Goal: Task Accomplishment & Management: Complete application form

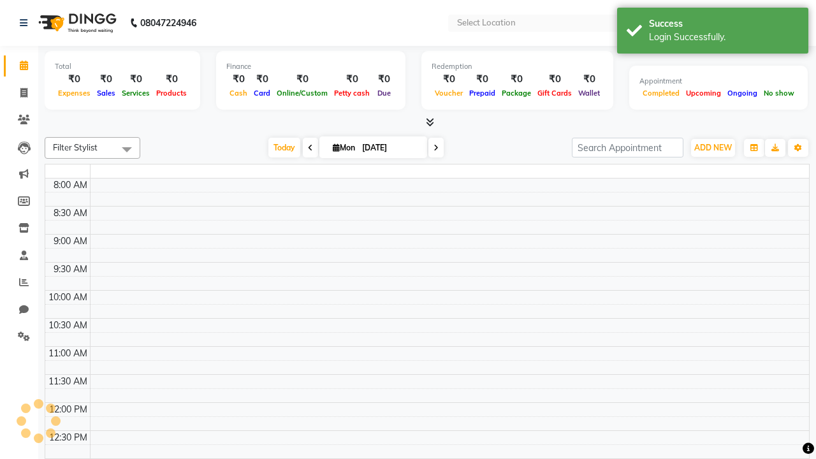
select select "en"
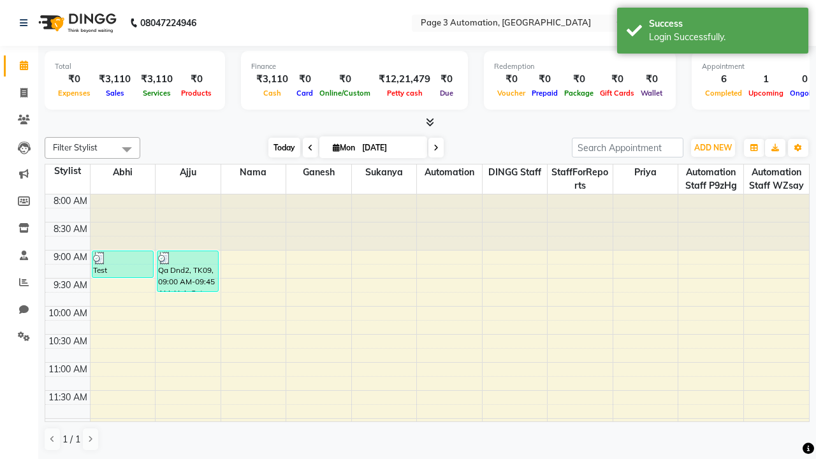
click at [278, 147] on span "Today" at bounding box center [285, 148] width 32 height 20
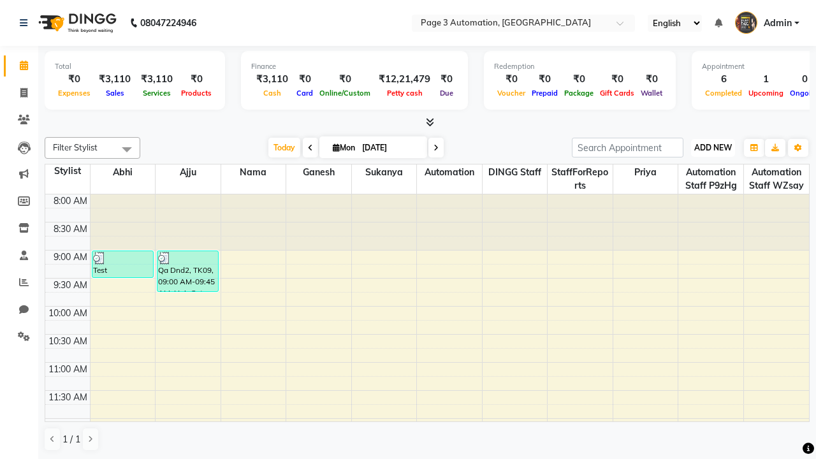
click at [713, 147] on span "ADD NEW" at bounding box center [714, 148] width 38 height 10
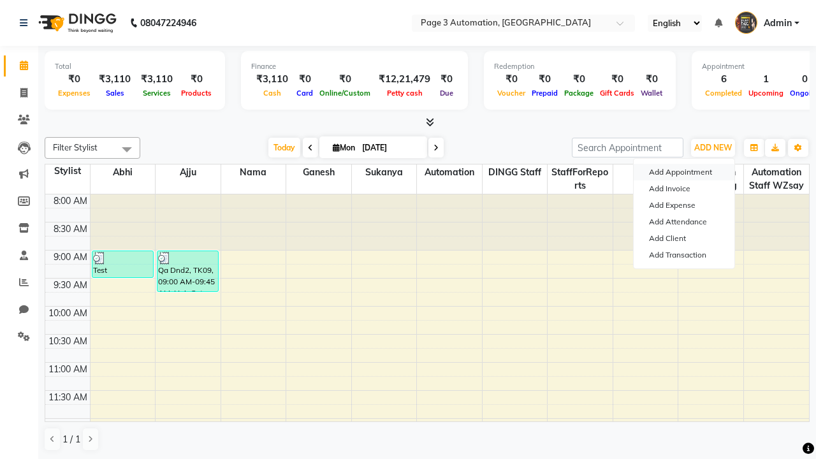
click at [684, 172] on button "Add Appointment" at bounding box center [684, 172] width 101 height 17
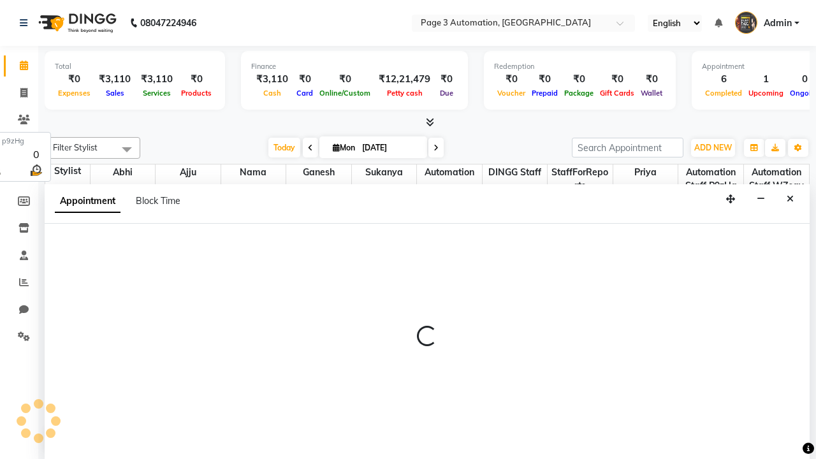
select select "tentative"
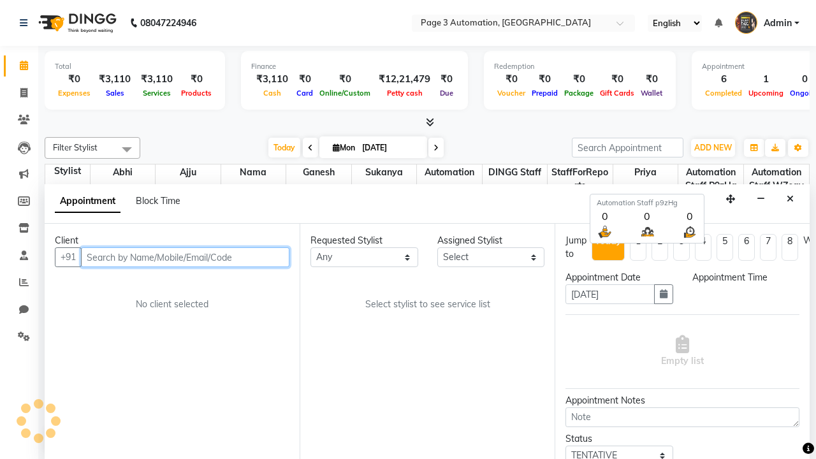
scroll to position [1, 0]
select select "540"
type input "8192346578"
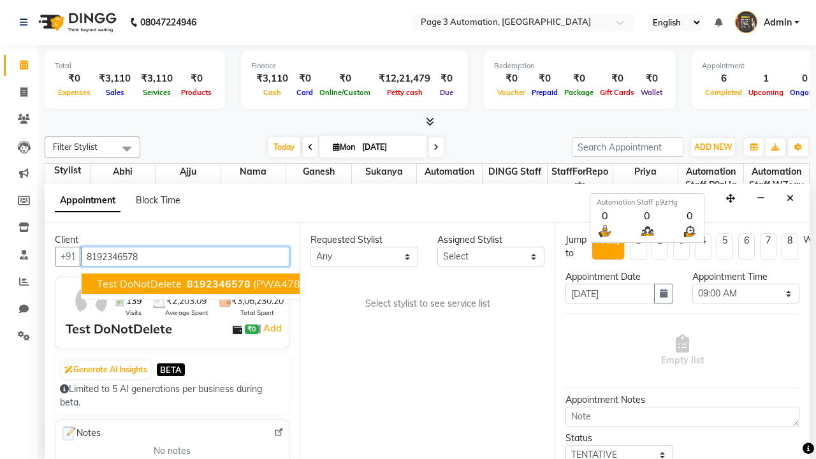
click at [187, 284] on span "8192346578" at bounding box center [219, 283] width 64 height 13
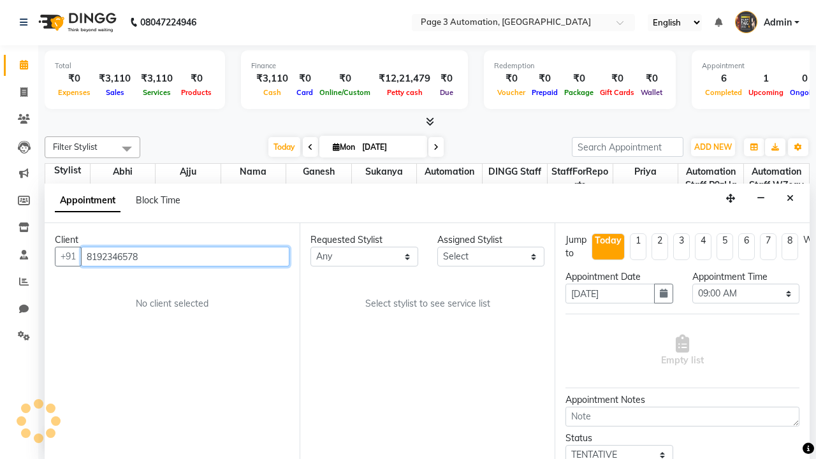
scroll to position [0, 0]
select select "90256"
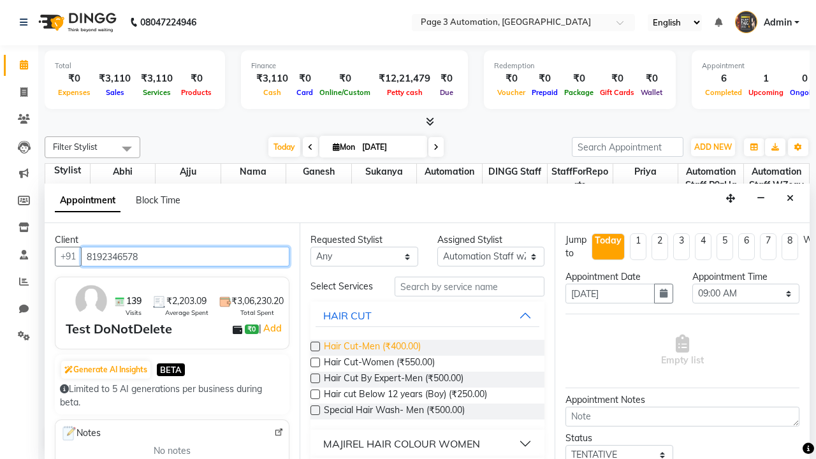
type input "8192346578"
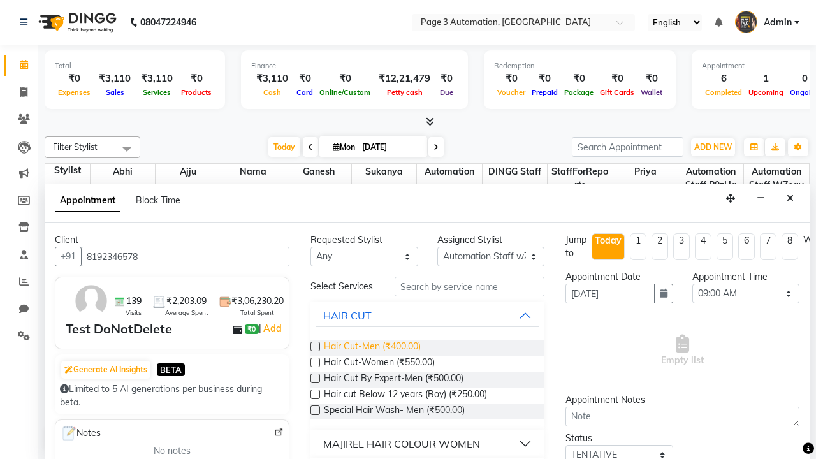
click at [372, 348] on span "Hair Cut-Men (₹400.00)" at bounding box center [372, 348] width 97 height 16
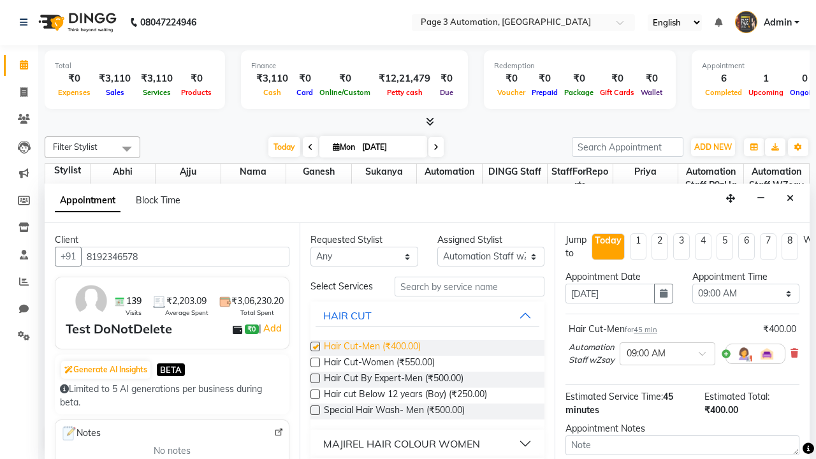
checkbox input "false"
click at [379, 364] on span "Hair Cut-Women (₹550.00)" at bounding box center [379, 364] width 111 height 16
checkbox input "true"
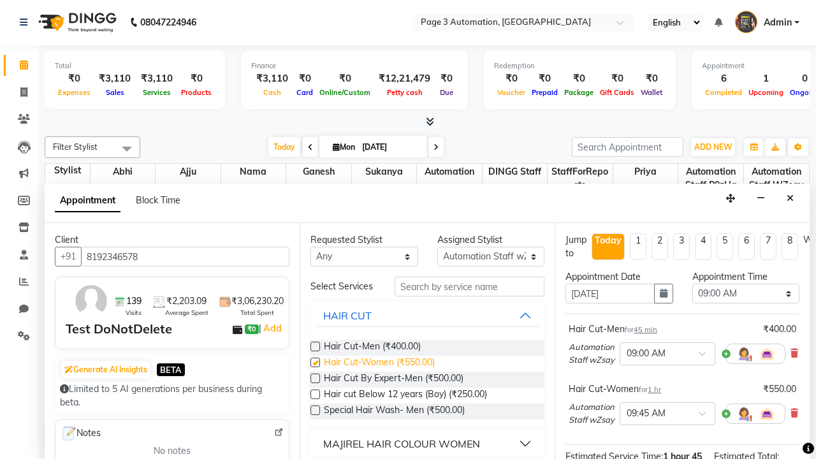
select select "720"
checkbox input "false"
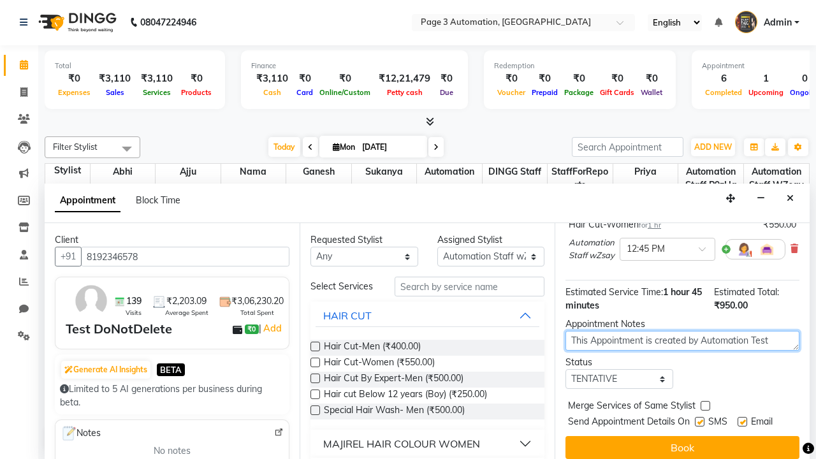
type textarea "This Appointment is created by Automation Test"
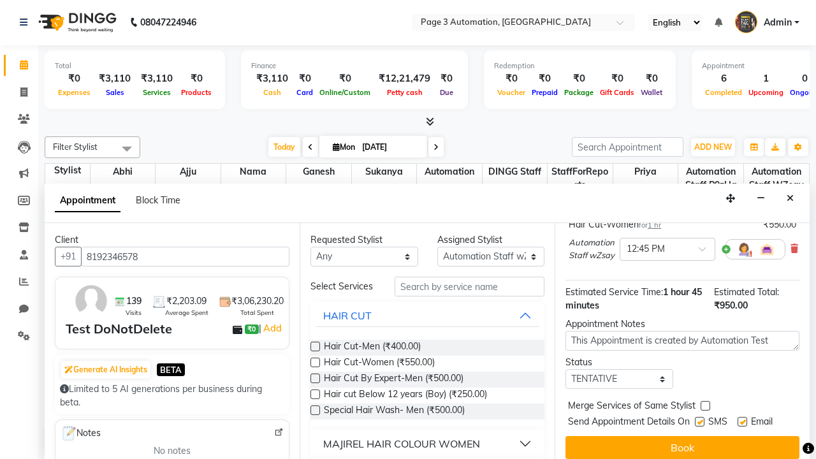
click at [700, 422] on label at bounding box center [700, 422] width 10 height 10
click at [700, 422] on input "checkbox" at bounding box center [699, 423] width 8 height 8
checkbox input "false"
click at [742, 422] on label at bounding box center [743, 422] width 10 height 10
click at [742, 422] on input "checkbox" at bounding box center [742, 423] width 8 height 8
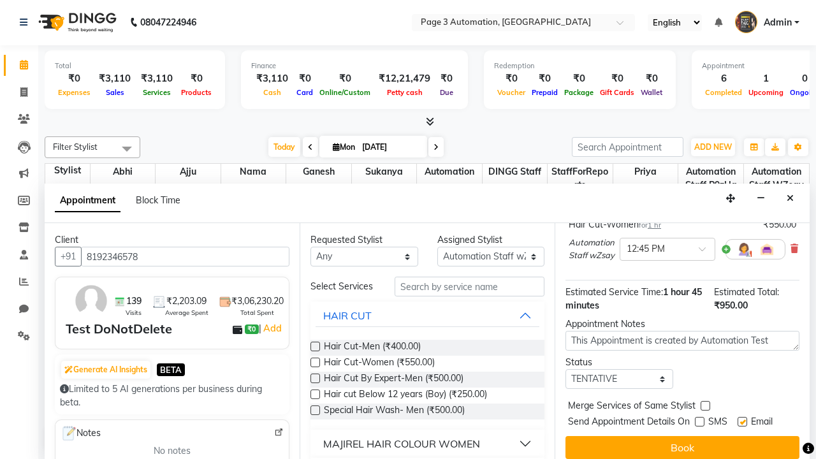
checkbox input "false"
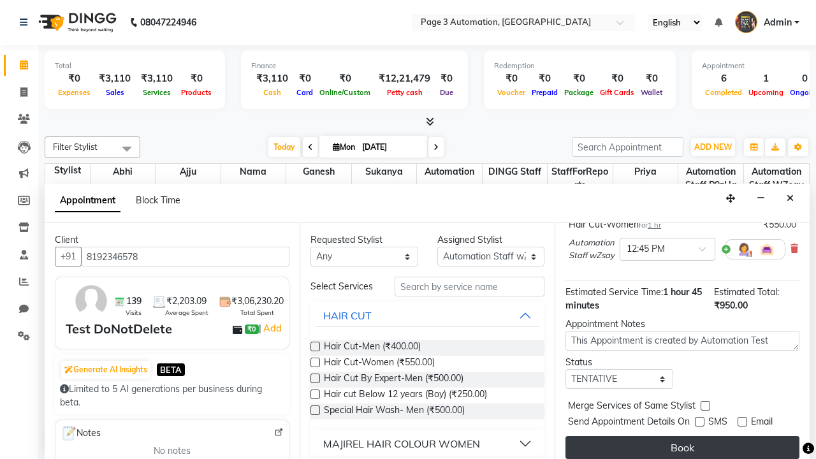
click at [682, 448] on button "Book" at bounding box center [683, 447] width 234 height 23
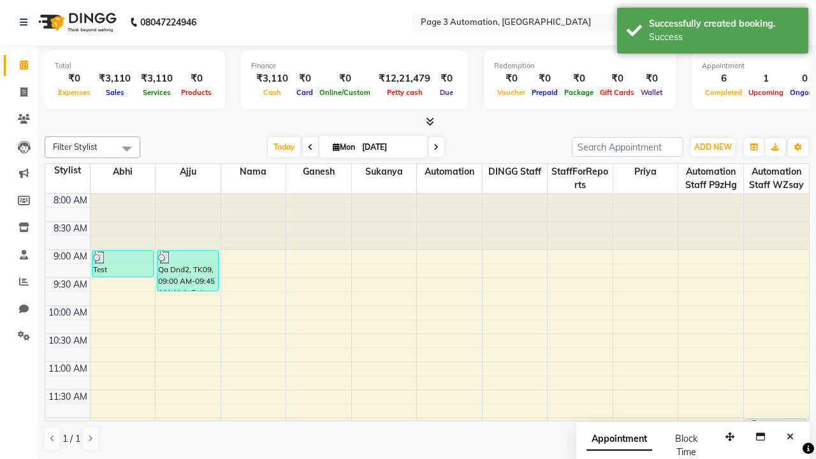
scroll to position [0, 0]
click at [713, 33] on div "Success" at bounding box center [724, 37] width 150 height 13
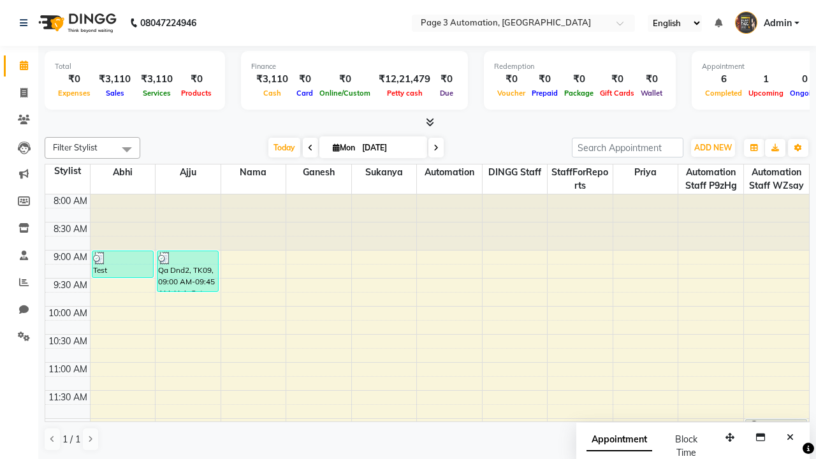
click at [127, 149] on span at bounding box center [127, 149] width 26 height 24
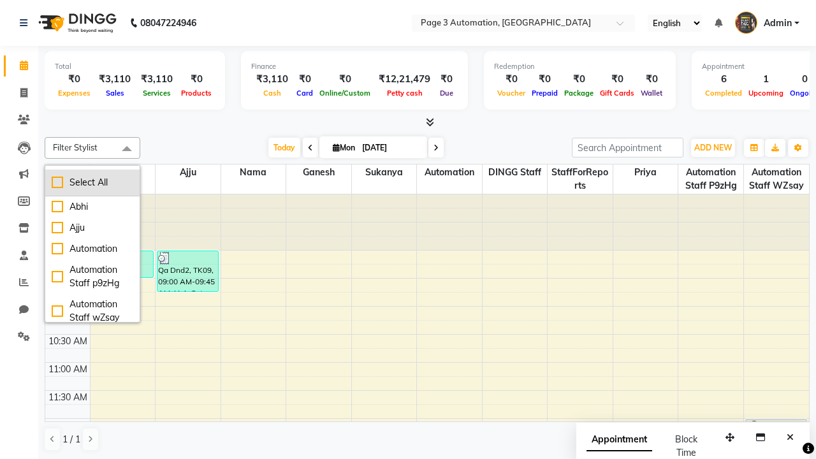
click at [92, 182] on div "Select All" at bounding box center [93, 182] width 82 height 13
checkbox input "true"
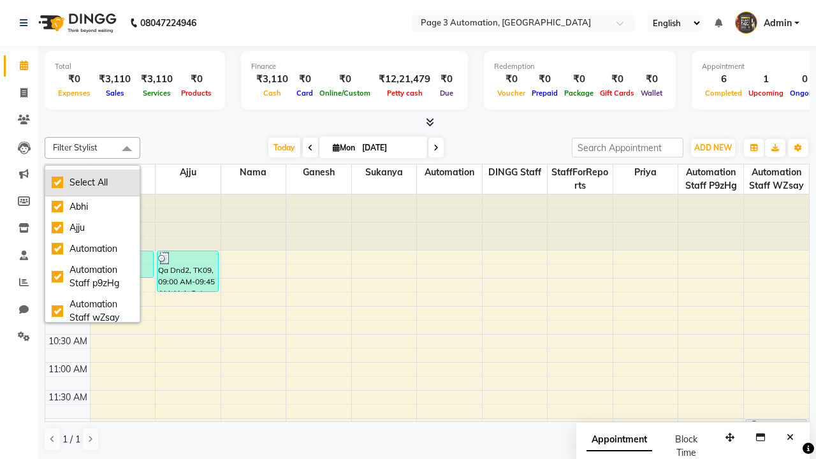
checkbox input "true"
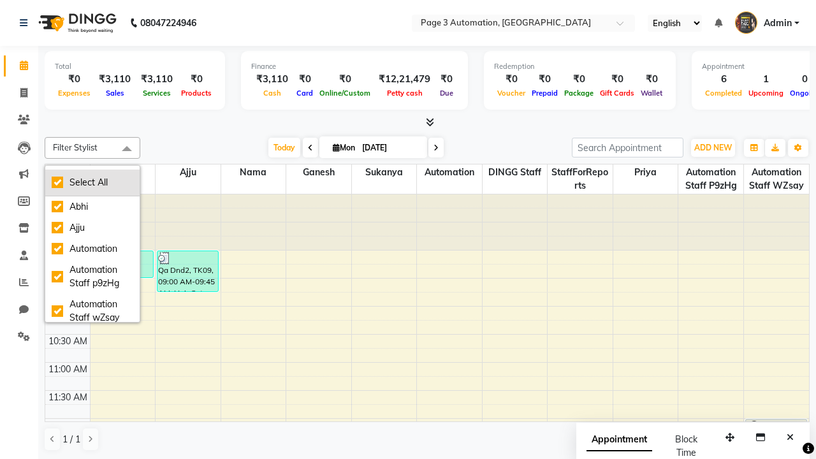
checkbox input "true"
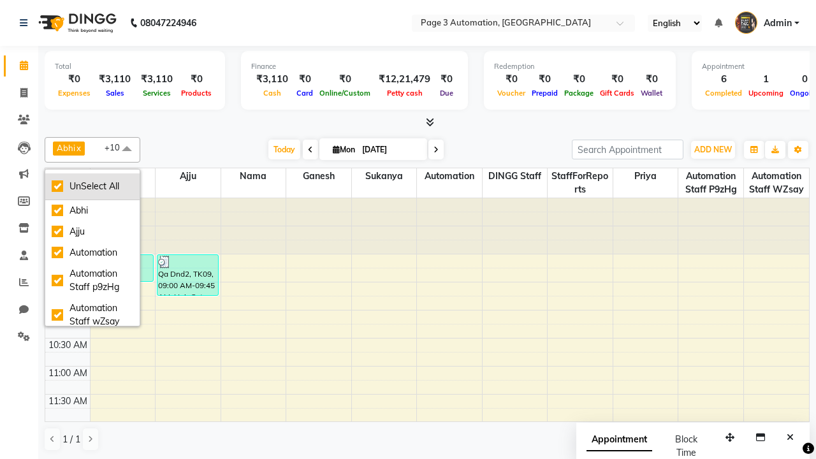
click at [92, 186] on div "UnSelect All" at bounding box center [93, 186] width 82 height 13
checkbox input "false"
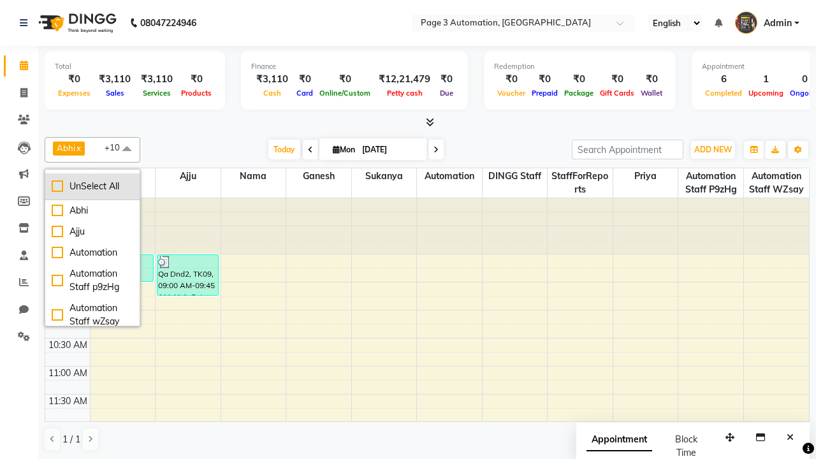
checkbox input "false"
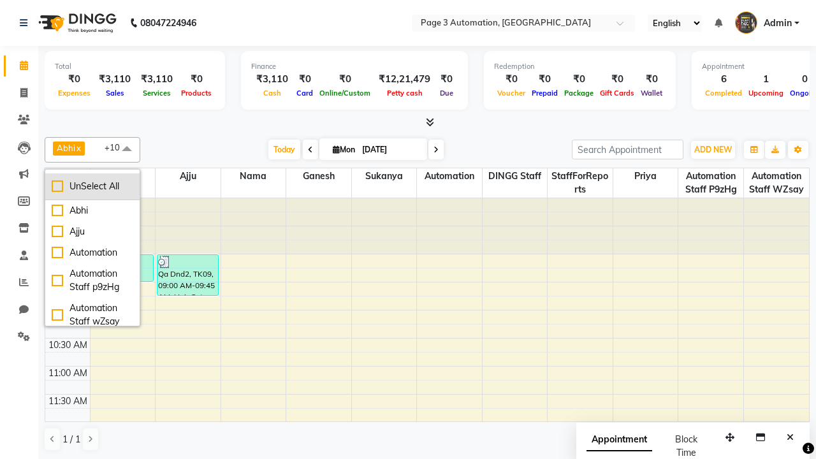
checkbox input "false"
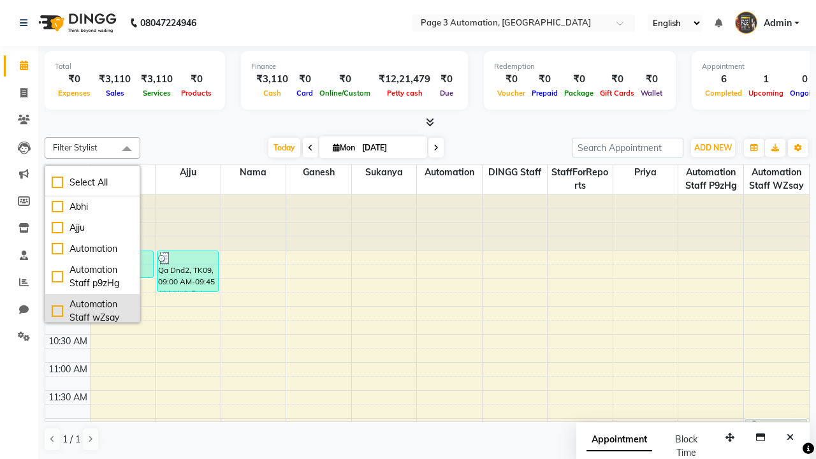
click at [92, 308] on div "Automation Staff wZsay" at bounding box center [93, 311] width 82 height 27
checkbox input "true"
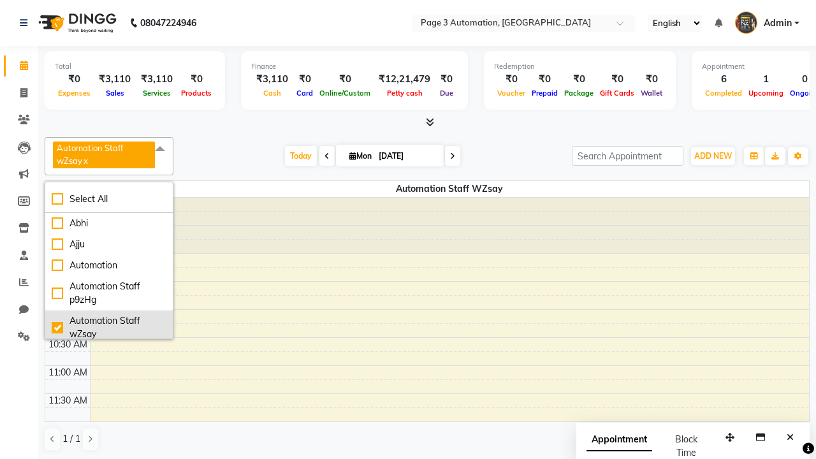
scroll to position [3, 0]
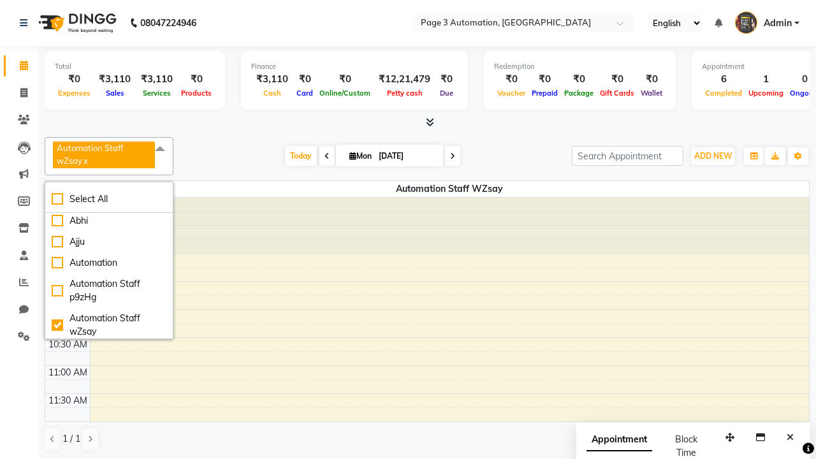
click at [162, 149] on span at bounding box center [160, 149] width 26 height 24
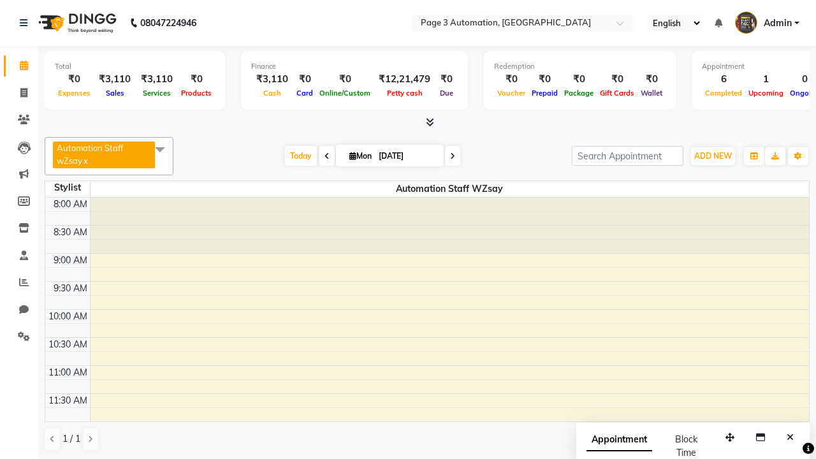
click at [441, 423] on div "Test DoNotDelete, TK14, 12:00 PM-12:45 PM, Hair Cut-Men" at bounding box center [441, 443] width 698 height 40
select select "7"
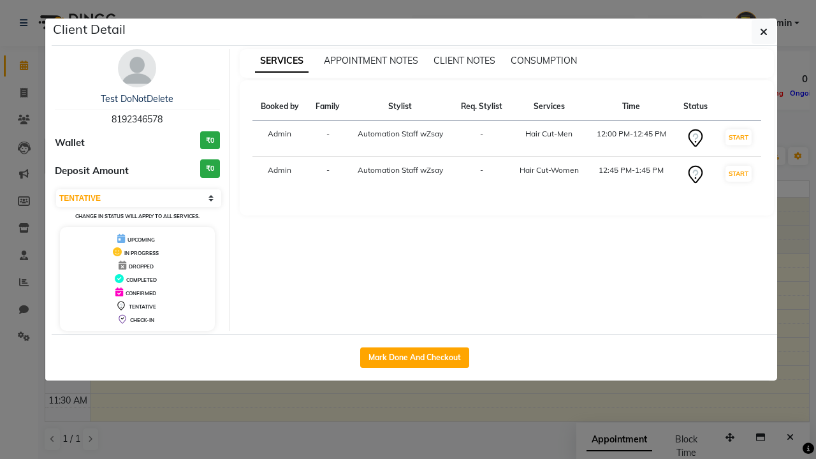
scroll to position [133, 0]
click at [764, 32] on icon "button" at bounding box center [764, 32] width 8 height 10
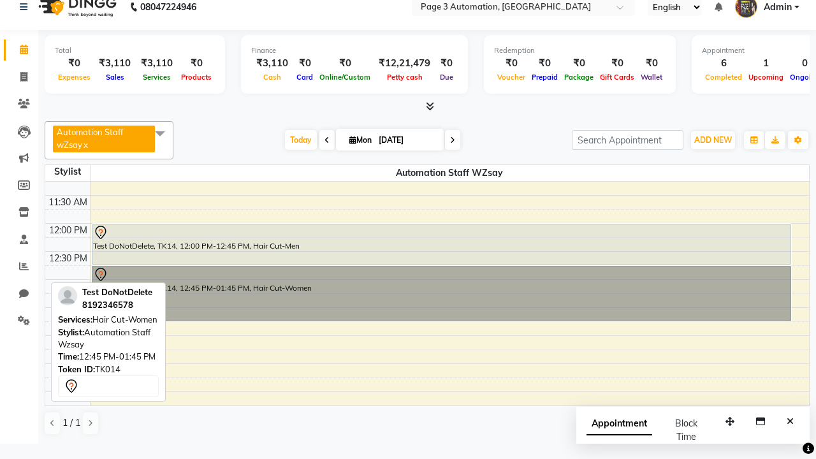
scroll to position [1, 0]
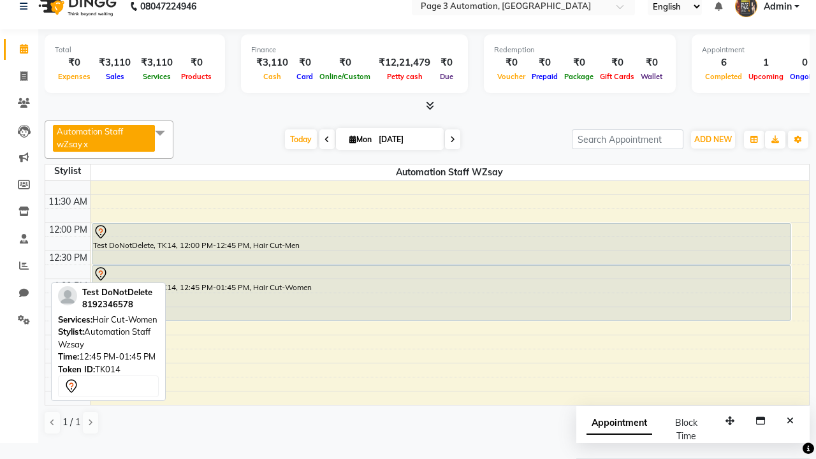
click at [162, 133] on span at bounding box center [160, 133] width 26 height 24
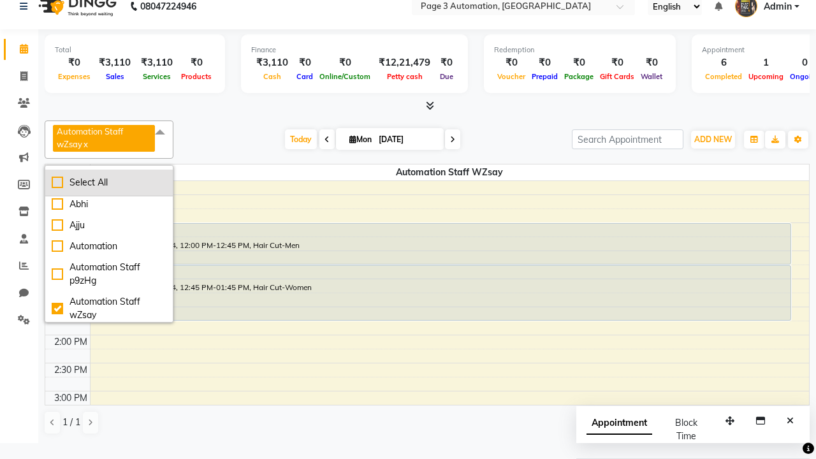
click at [110, 182] on div "Select All" at bounding box center [109, 182] width 115 height 13
checkbox input "true"
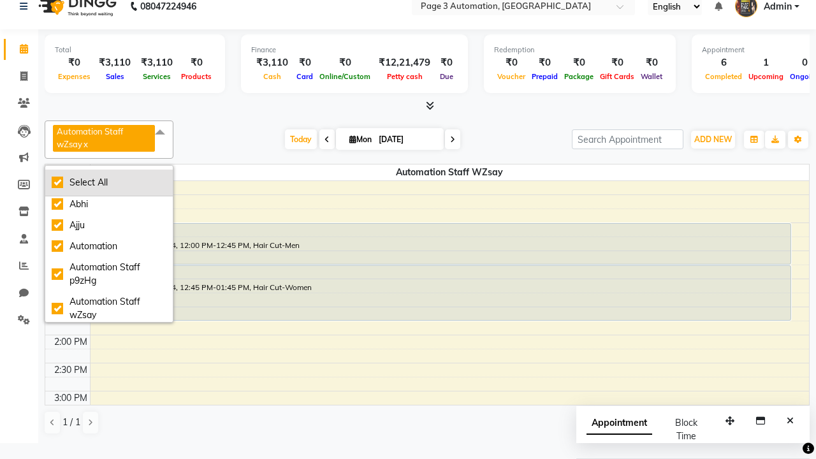
checkbox input "true"
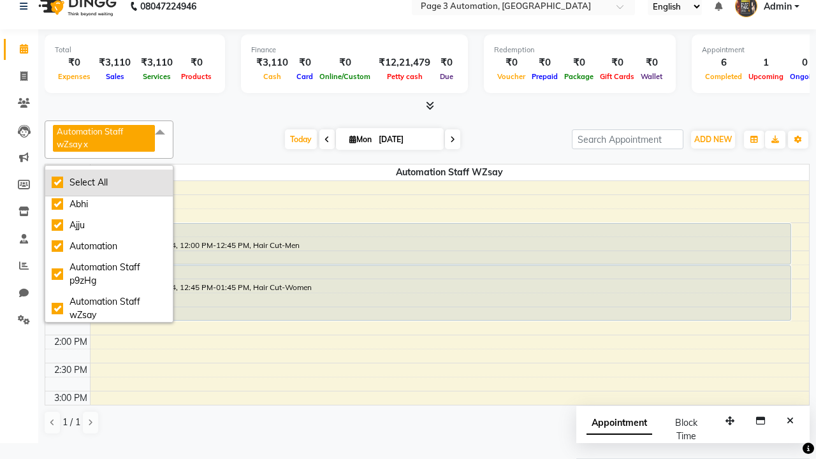
checkbox input "true"
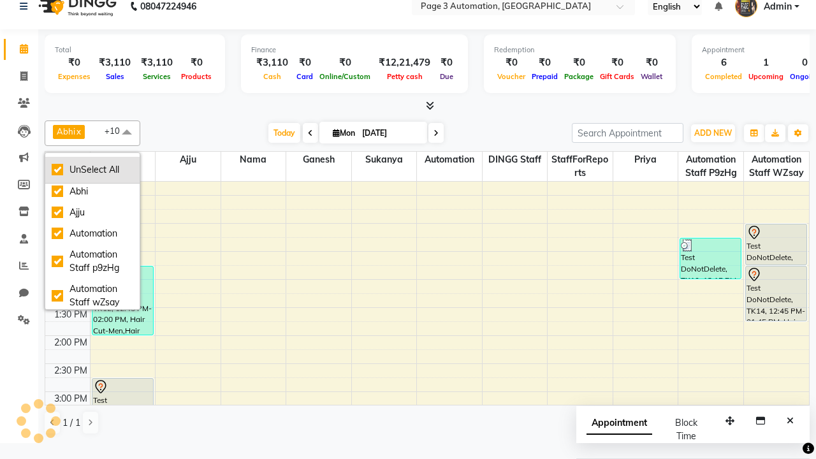
scroll to position [0, 0]
click at [92, 170] on div "UnSelect All" at bounding box center [93, 170] width 82 height 13
checkbox input "false"
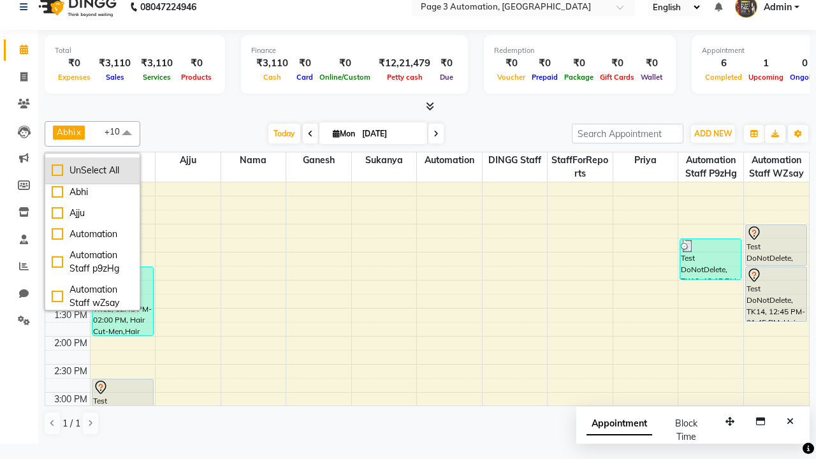
checkbox input "false"
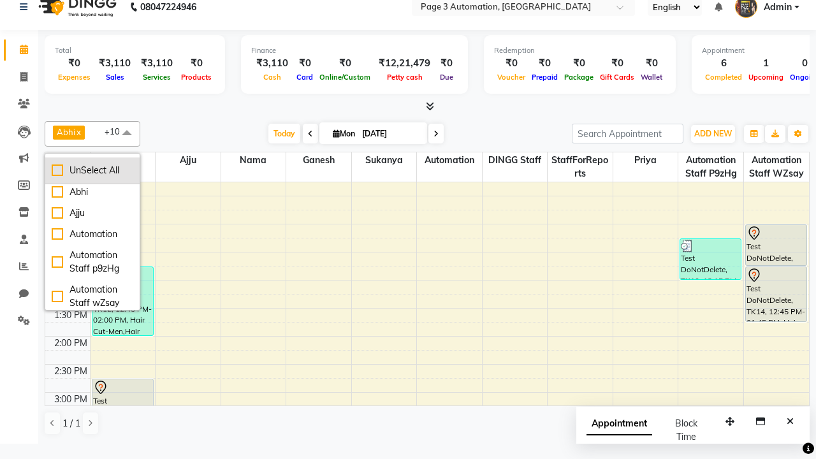
checkbox input "false"
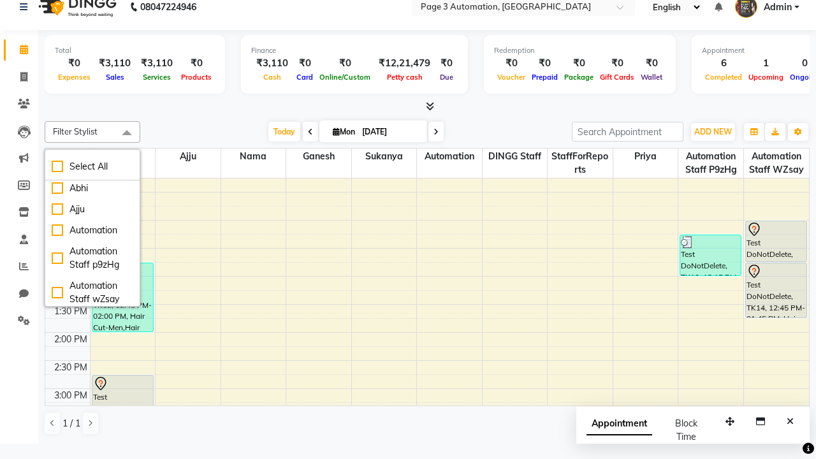
click at [127, 133] on span at bounding box center [127, 133] width 26 height 24
click at [767, 10] on span "Admin" at bounding box center [778, 7] width 28 height 13
